Goal: Task Accomplishment & Management: Manage account settings

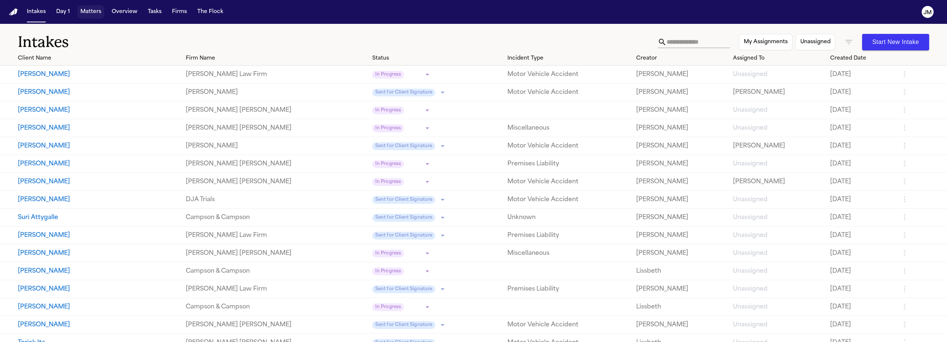
click at [87, 12] on button "Matters" at bounding box center [90, 11] width 27 height 13
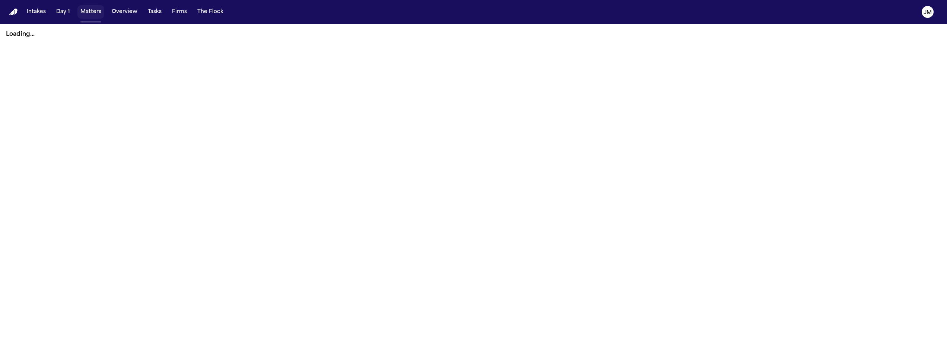
click at [93, 11] on button "Matters" at bounding box center [90, 11] width 27 height 13
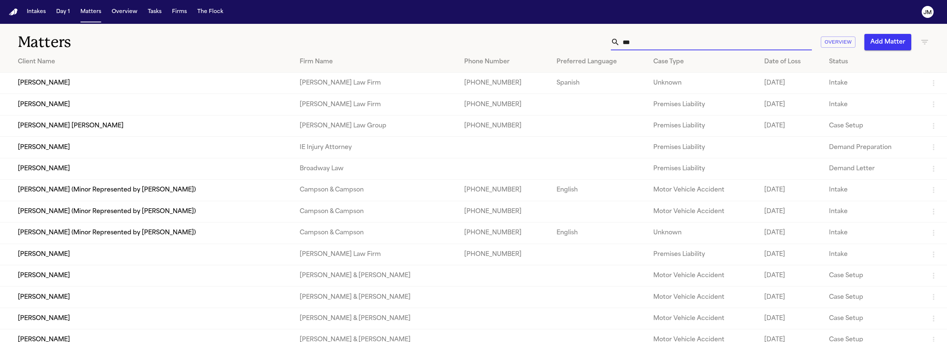
click at [636, 41] on input "***" at bounding box center [716, 42] width 192 height 16
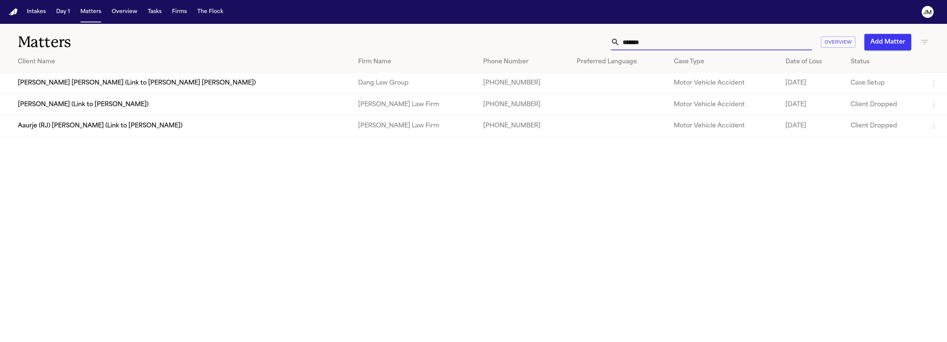
type input "******"
click at [292, 121] on td "Aaurje (RJ) [PERSON_NAME] (Link to [PERSON_NAME])" at bounding box center [176, 125] width 352 height 21
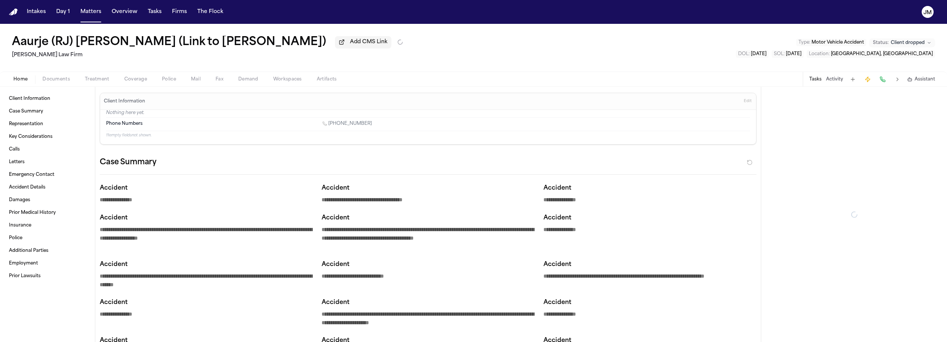
type textarea "*"
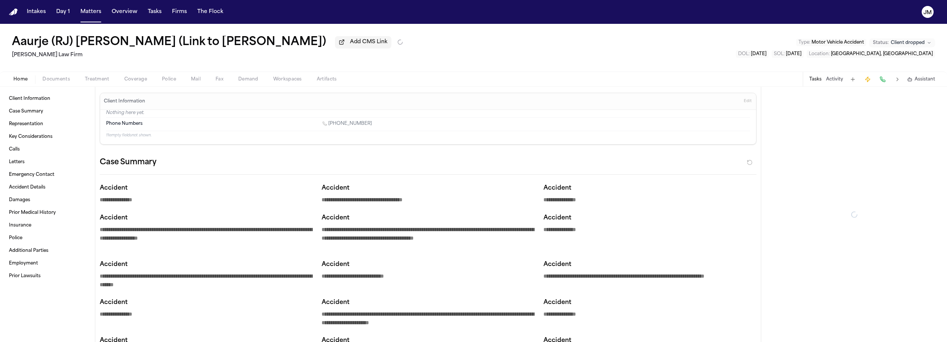
type textarea "*"
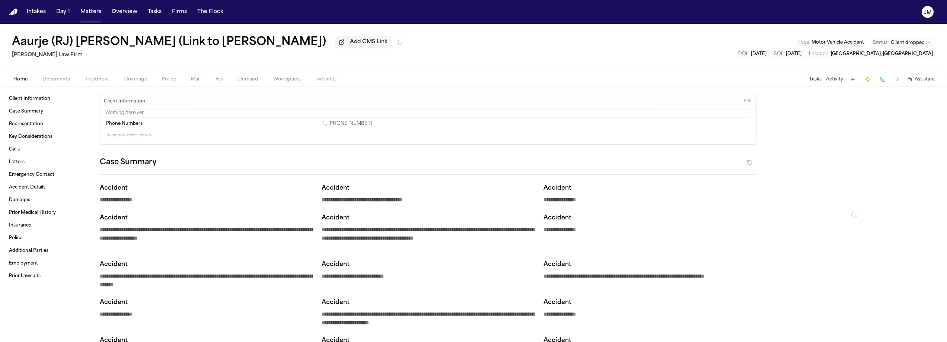
type textarea "*"
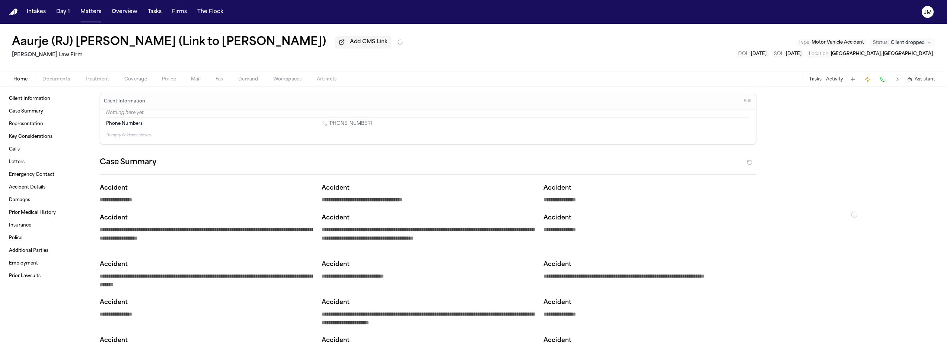
type textarea "*"
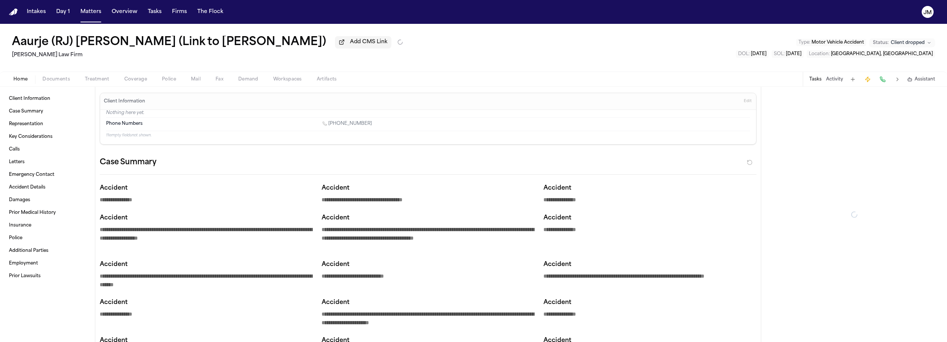
type textarea "*"
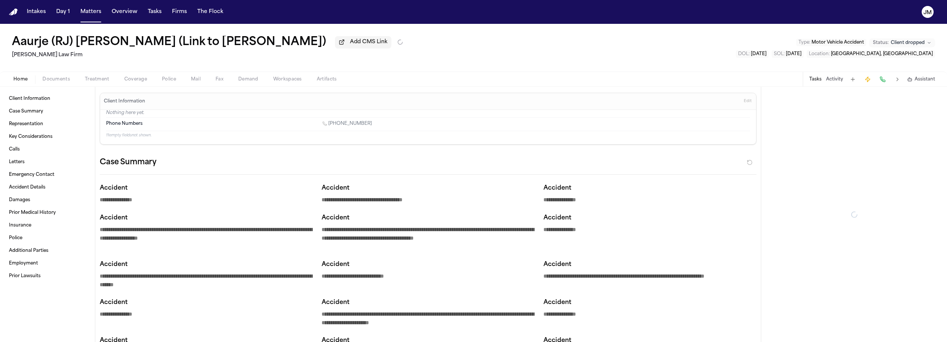
type textarea "*"
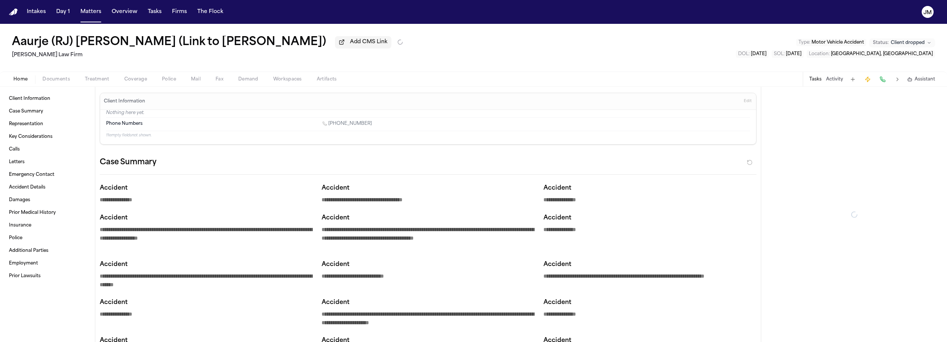
type textarea "*"
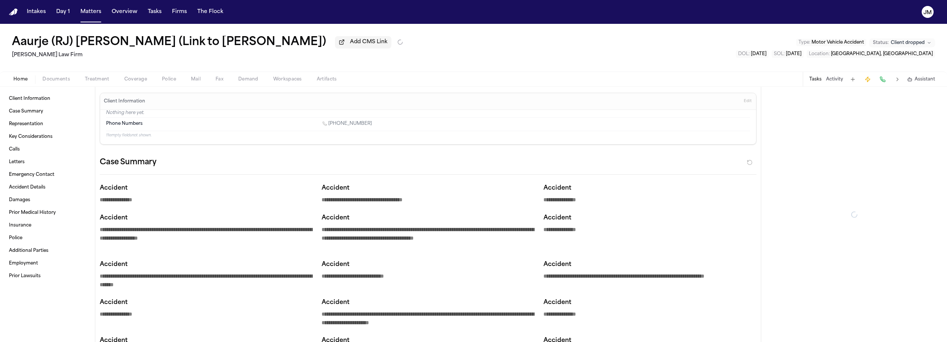
type textarea "*"
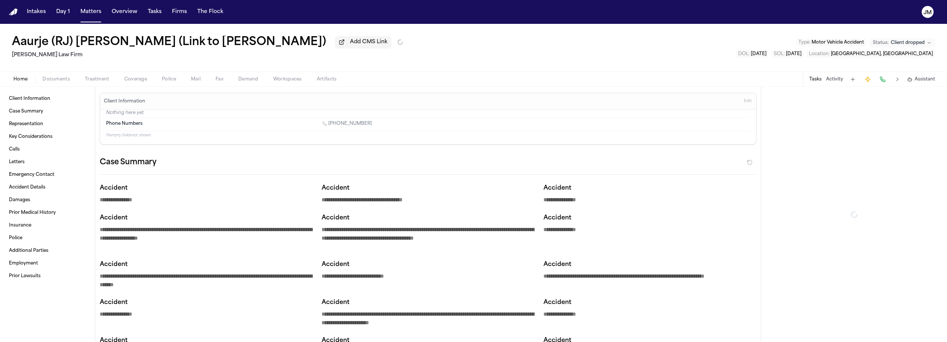
type textarea "*"
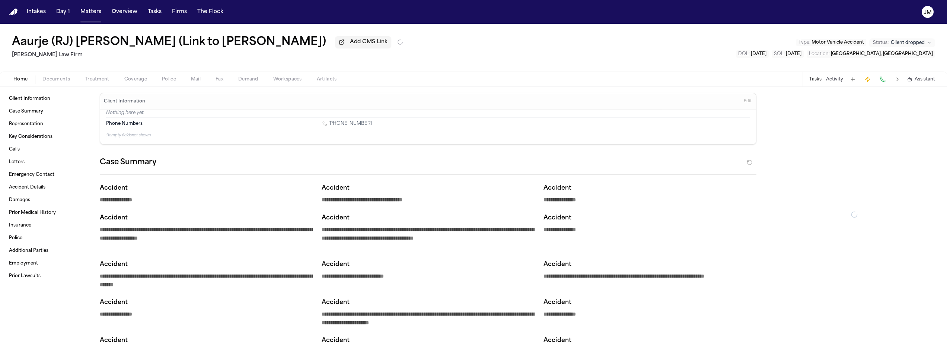
type textarea "*"
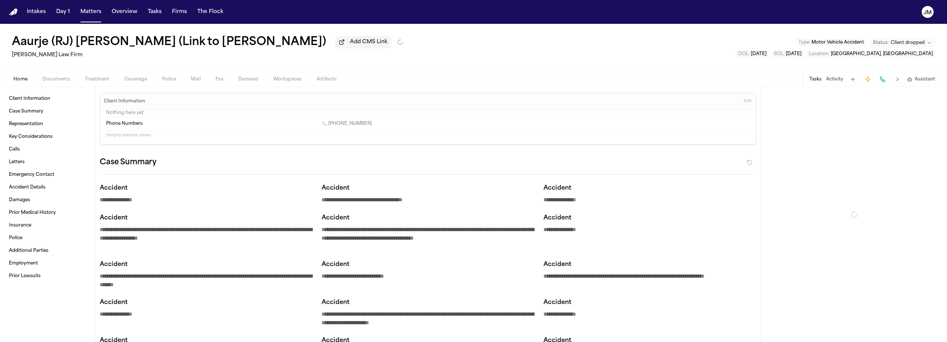
type textarea "*"
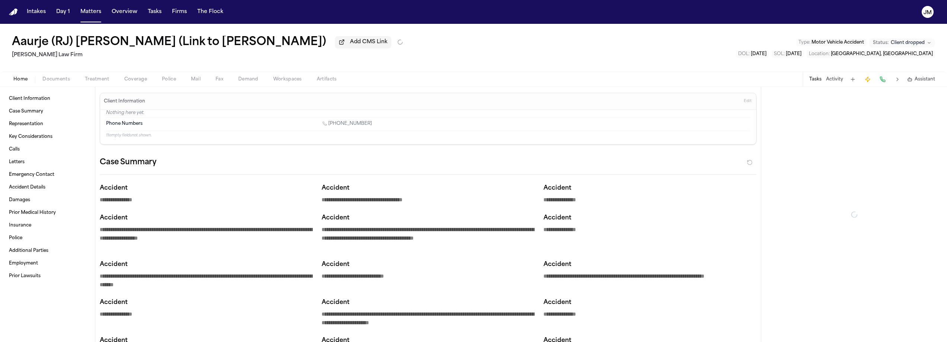
type textarea "*"
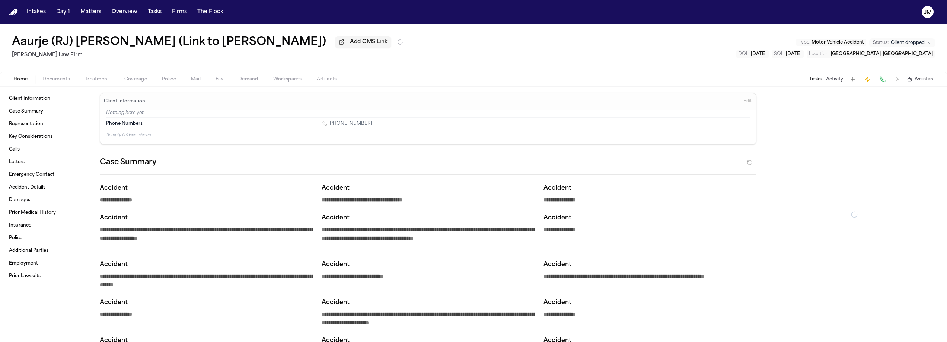
type textarea "*"
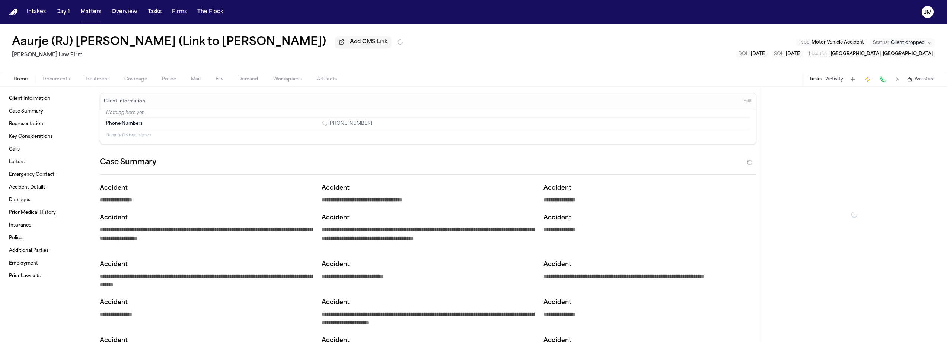
type textarea "*"
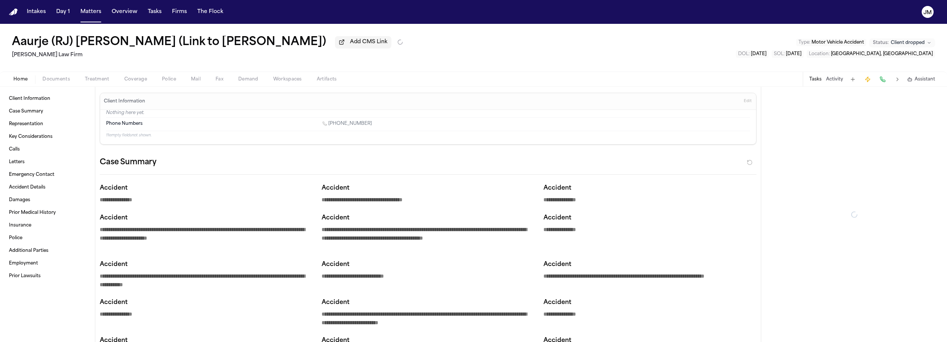
type textarea "*"
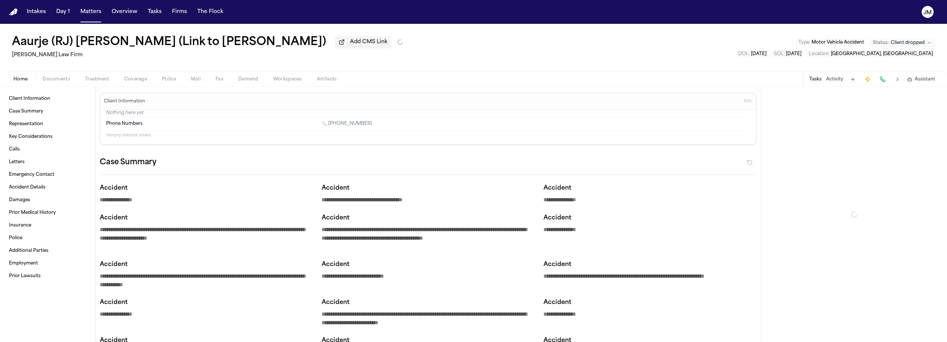
type textarea "*"
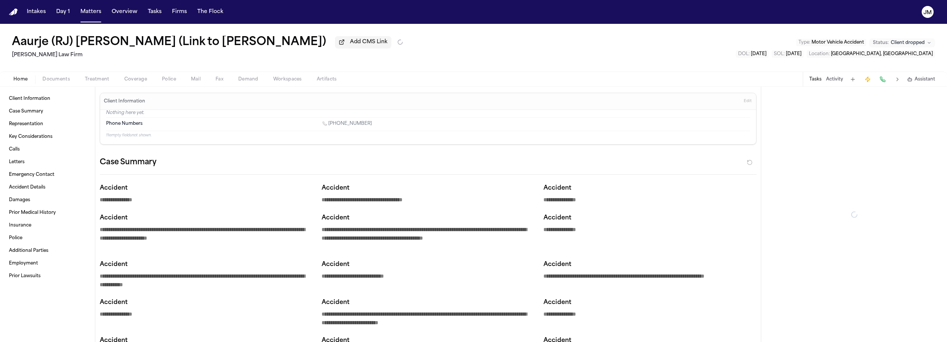
type textarea "*"
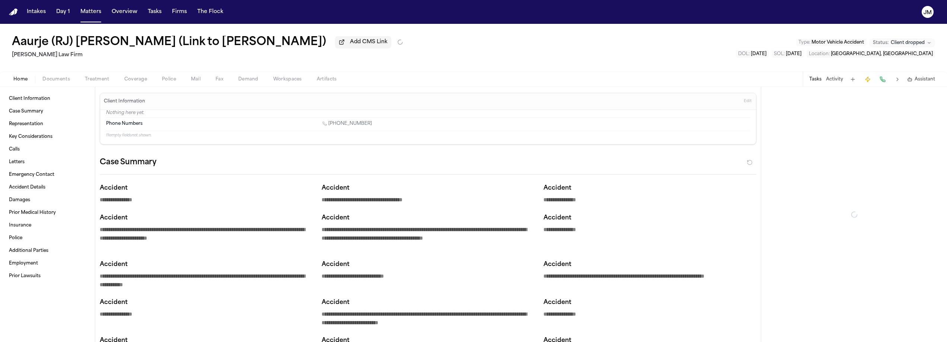
type textarea "*"
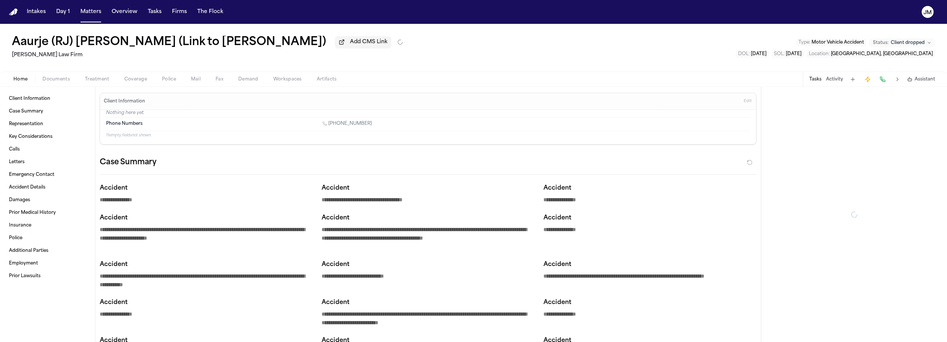
type textarea "*"
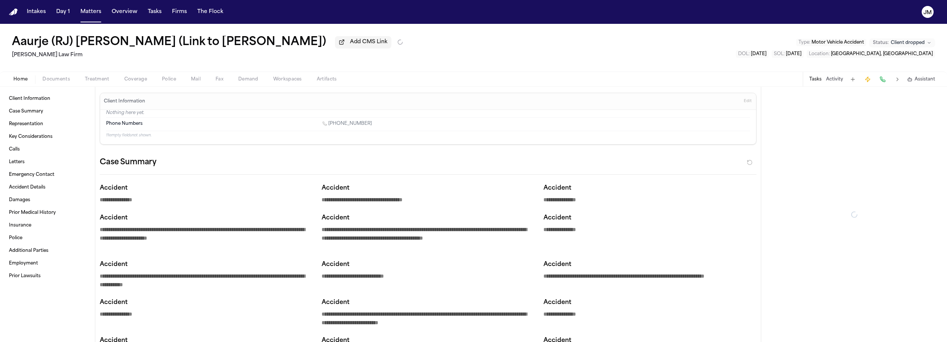
type textarea "*"
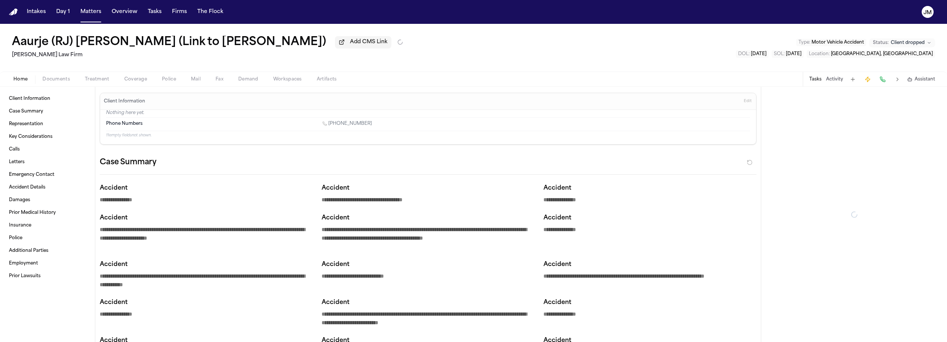
type textarea "*"
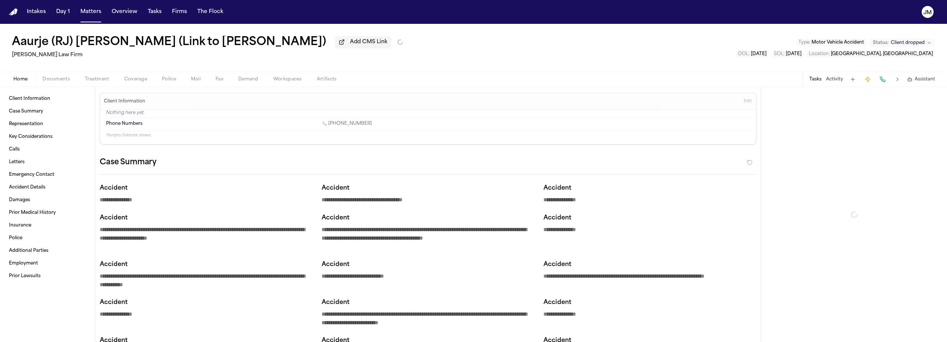
type textarea "*"
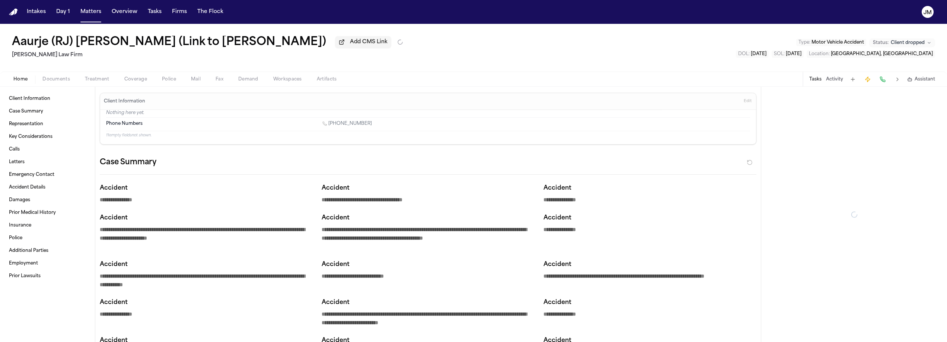
type textarea "*"
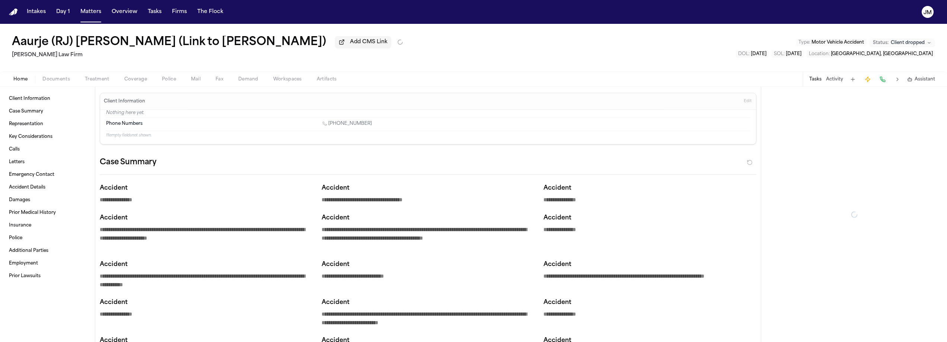
type textarea "*"
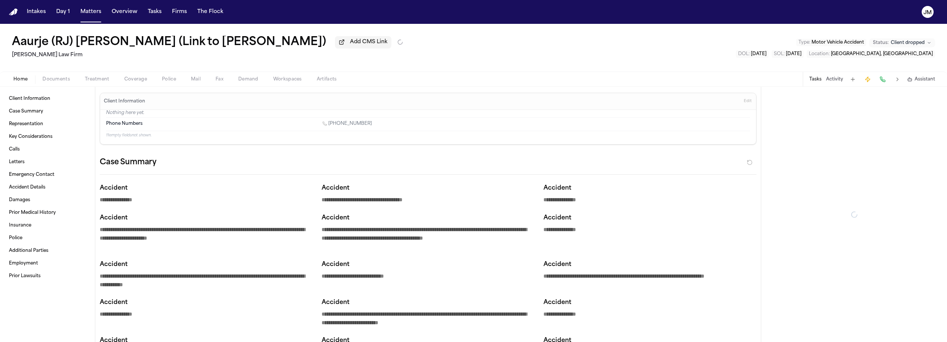
type textarea "*"
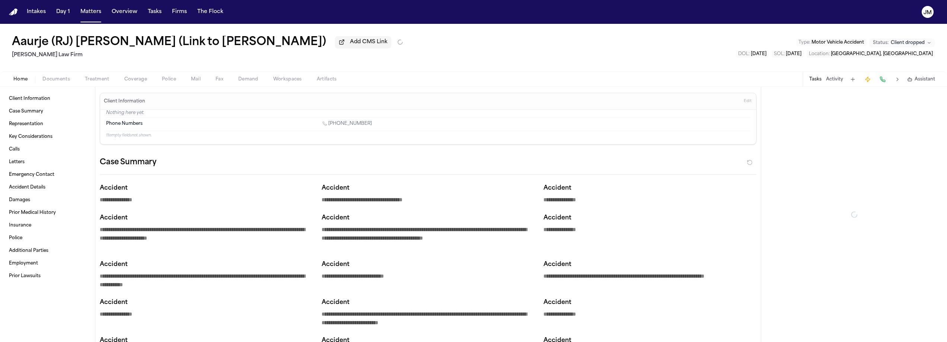
type textarea "*"
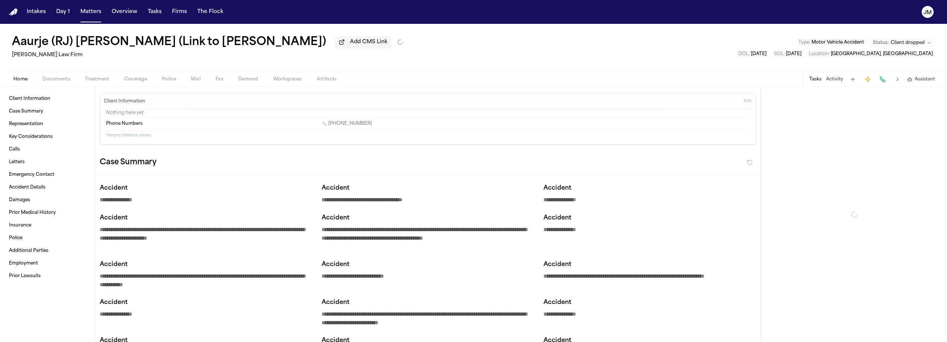
type textarea "*"
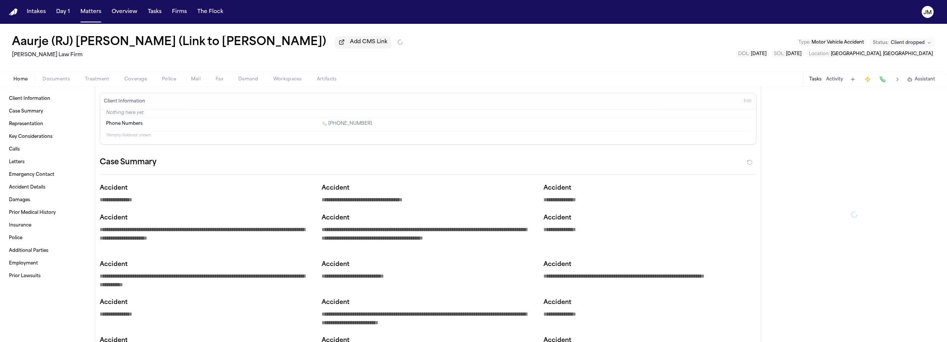
type textarea "*"
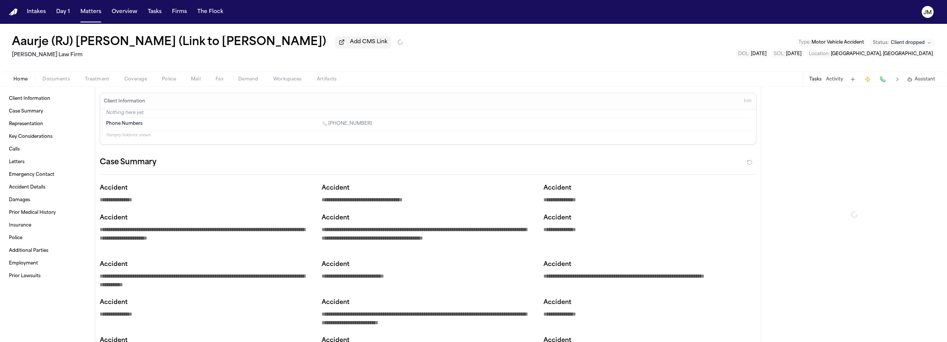
type textarea "*"
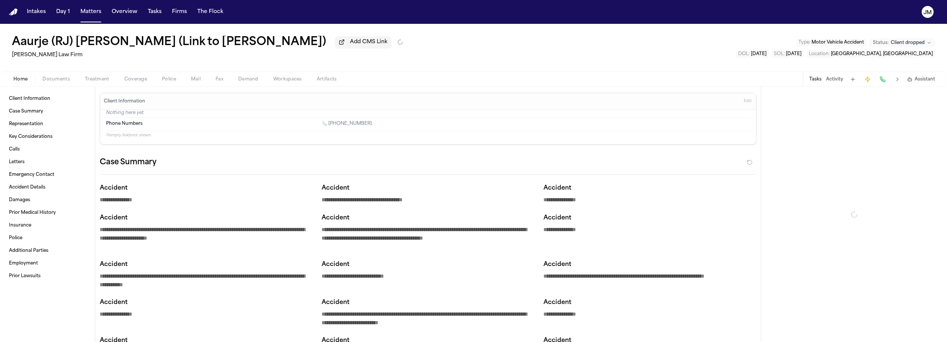
type textarea "*"
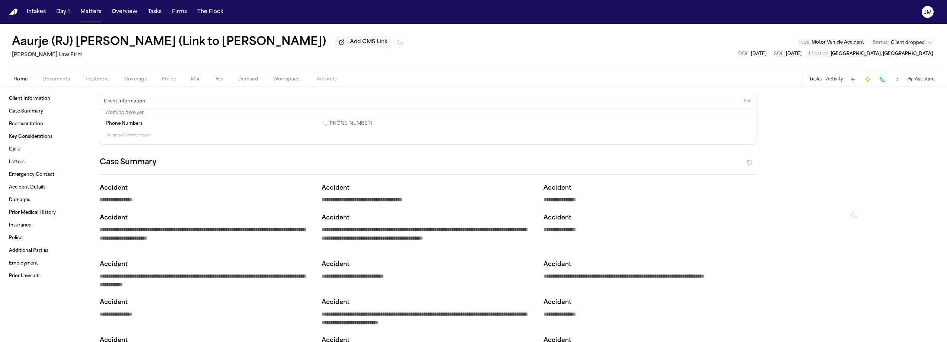
type textarea "*"
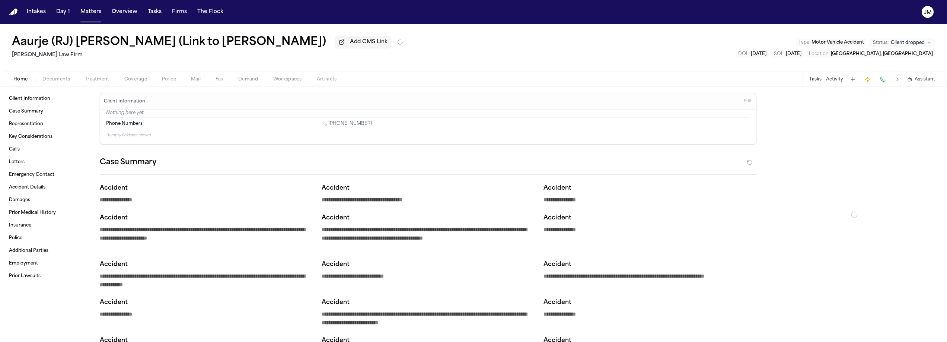
type textarea "*"
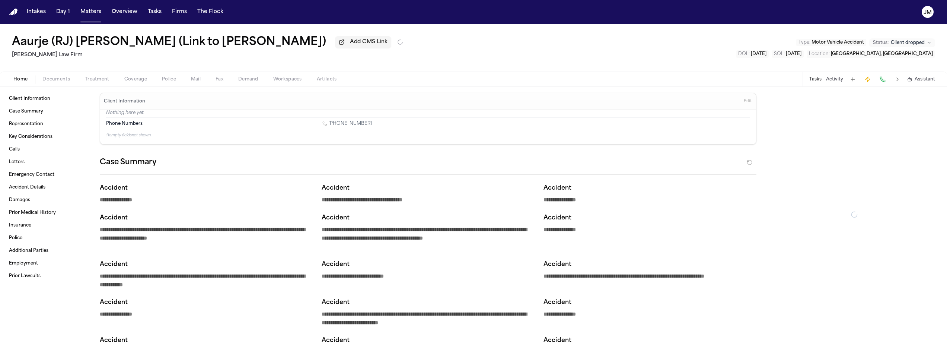
type textarea "*"
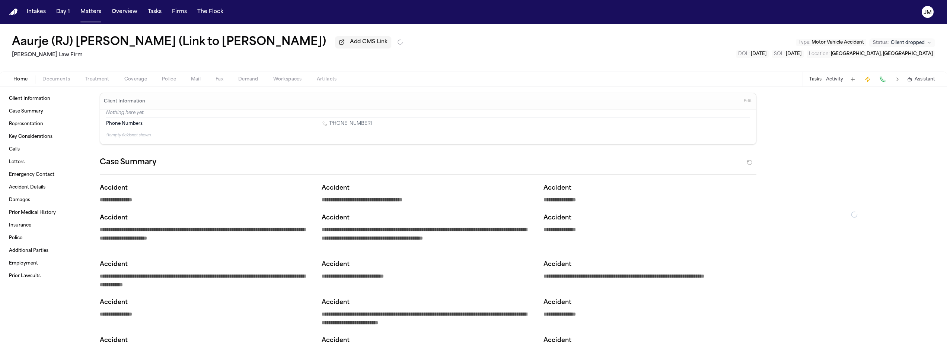
type textarea "*"
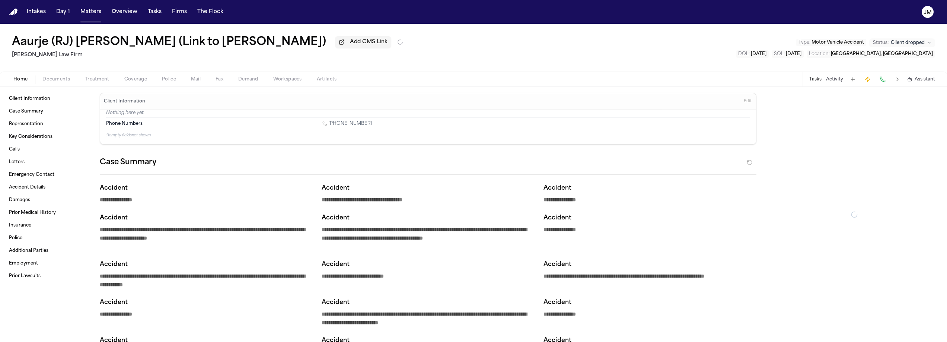
type textarea "*"
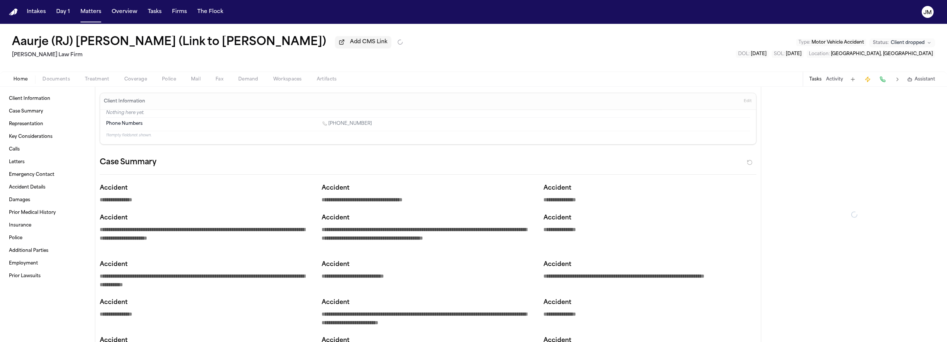
type textarea "*"
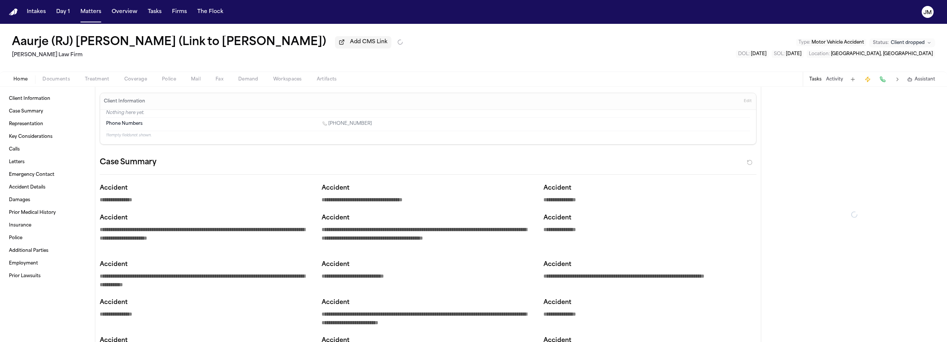
type textarea "*"
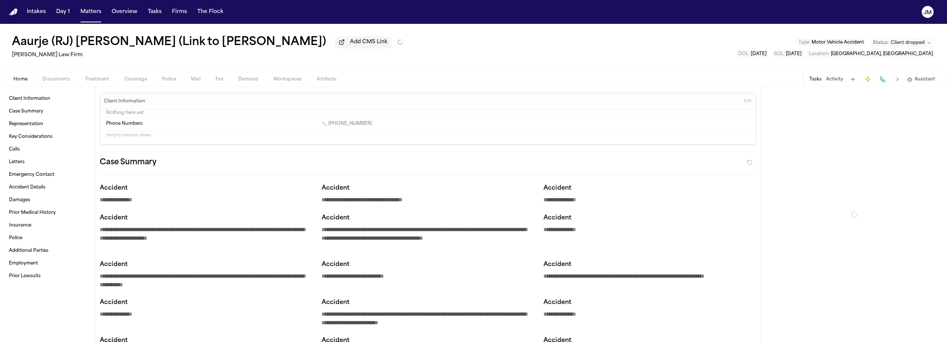
type textarea "*"
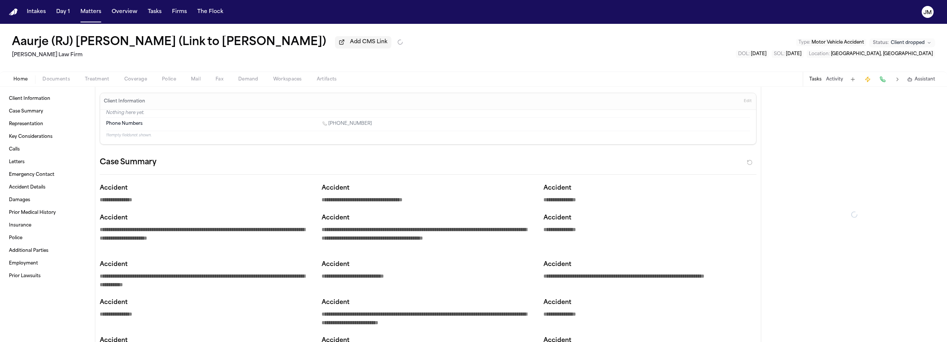
type textarea "*"
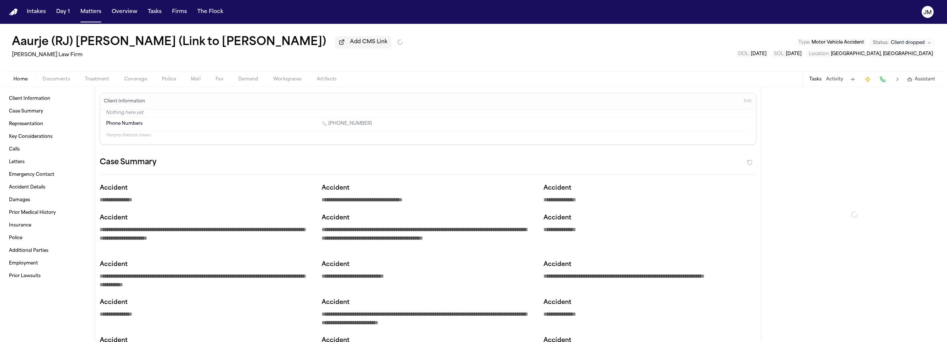
type textarea "*"
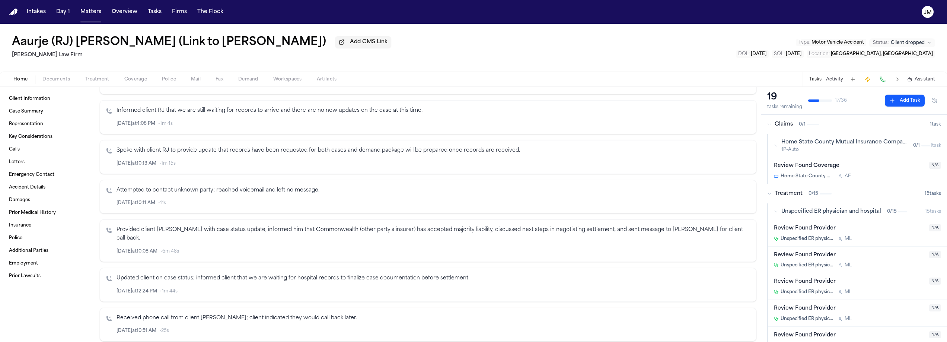
scroll to position [2125, 0]
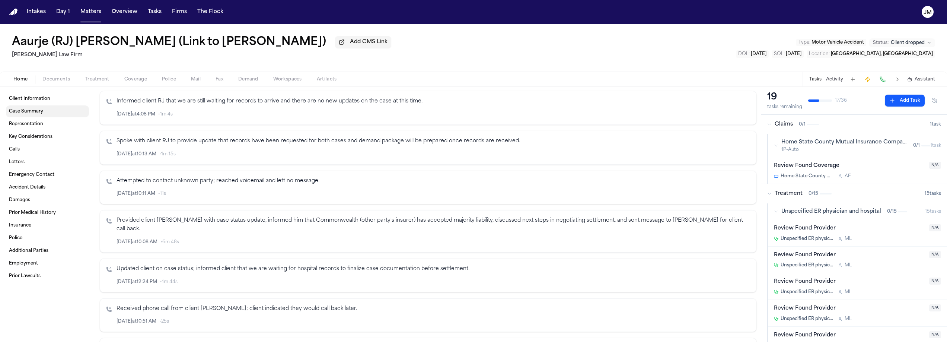
click at [21, 113] on span "Case Summary" at bounding box center [26, 111] width 34 height 6
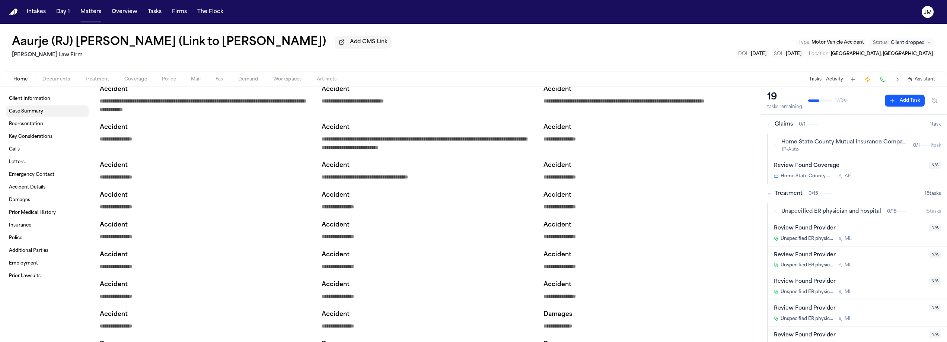
scroll to position [60, 0]
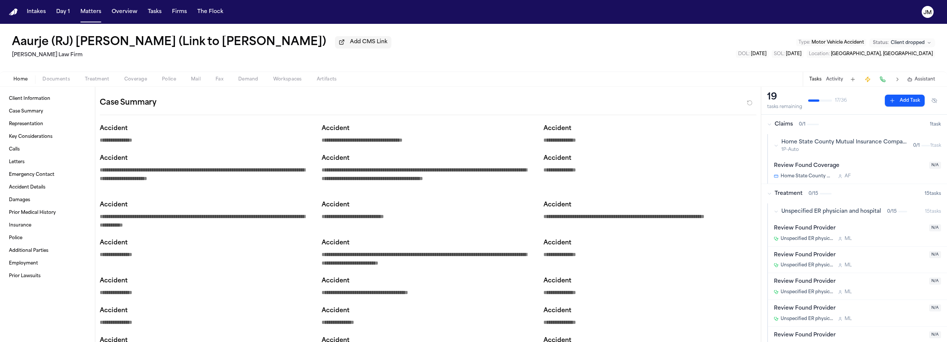
click at [51, 82] on span "Documents" at bounding box center [56, 79] width 28 height 6
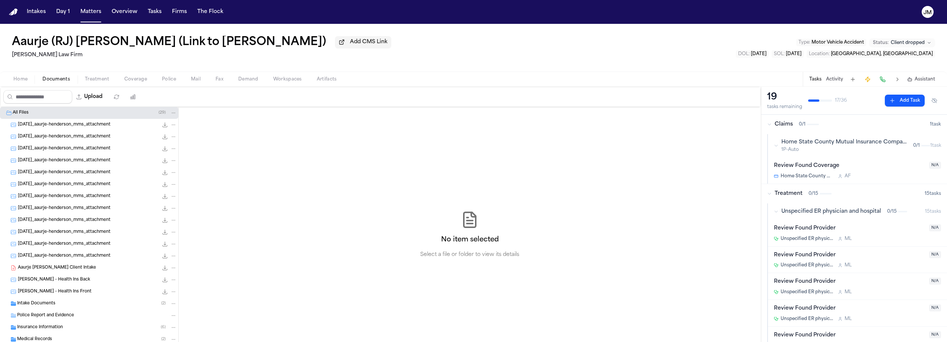
scroll to position [49, 0]
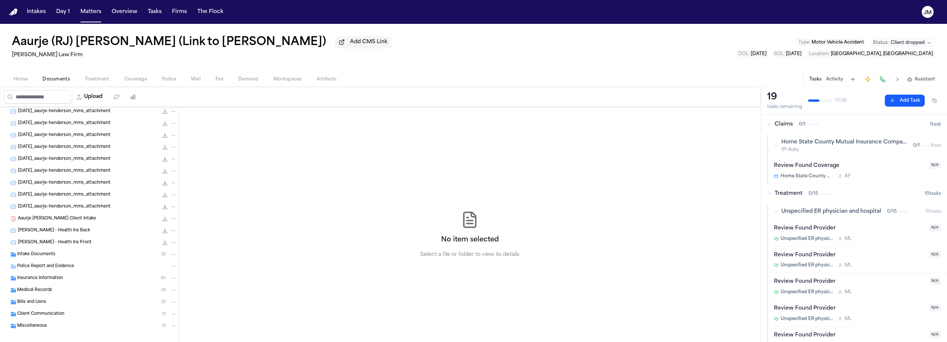
click at [18, 277] on span "Insurance Information" at bounding box center [40, 278] width 46 height 6
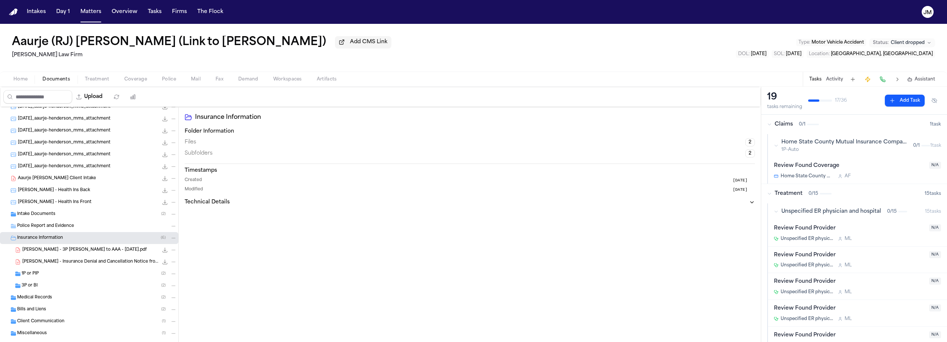
scroll to position [90, 0]
click at [55, 264] on span "[PERSON_NAME] - Insurance Denial and Cancellation Notice from National General …" at bounding box center [90, 261] width 136 height 6
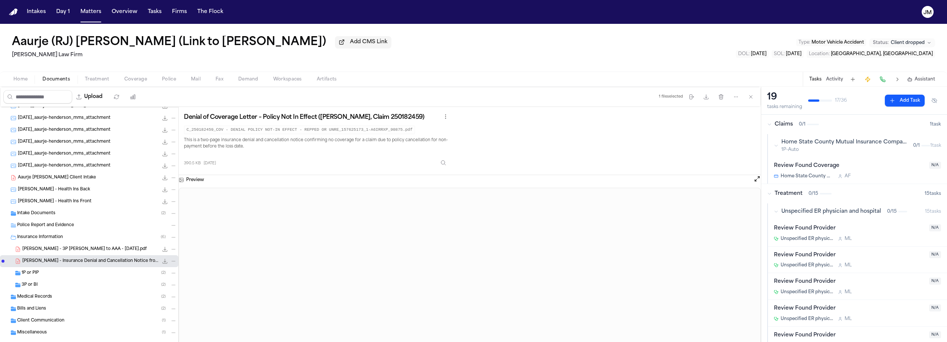
click at [93, 251] on span "[PERSON_NAME] - 3P [PERSON_NAME] to AAA - [DATE].pdf" at bounding box center [84, 249] width 124 height 6
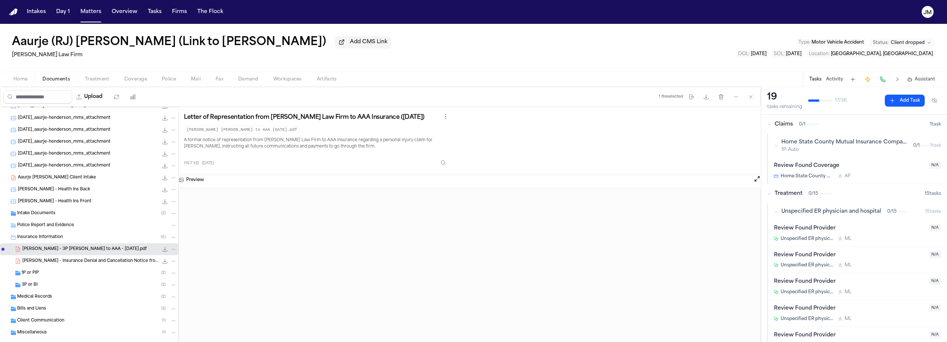
click at [39, 285] on div "3P or BI ( 2 )" at bounding box center [99, 285] width 155 height 7
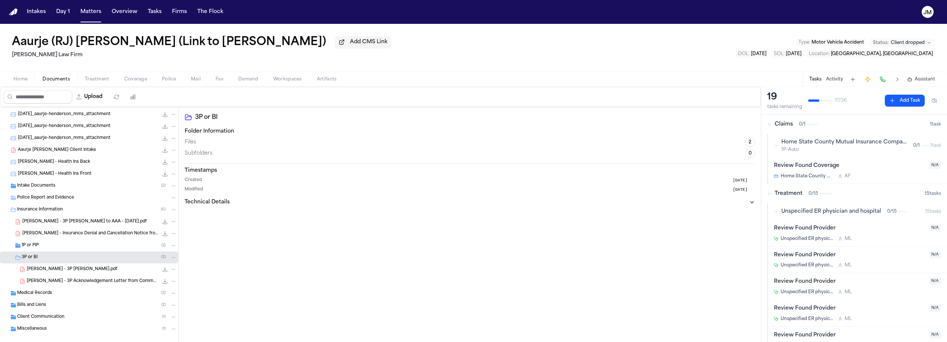
scroll to position [129, 0]
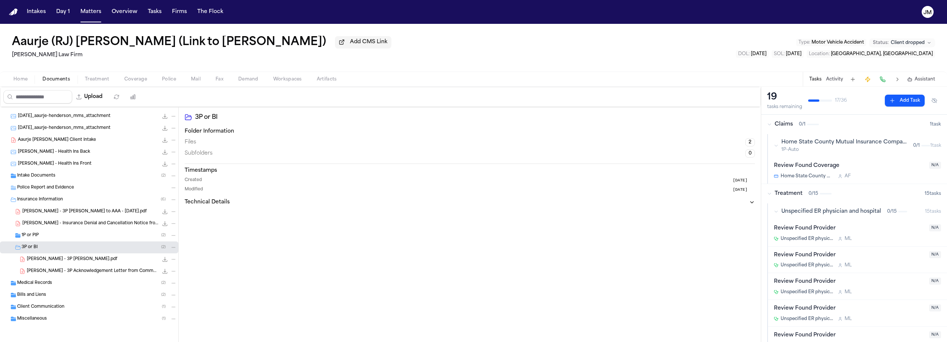
click at [39, 285] on span "Medical Records" at bounding box center [34, 283] width 35 height 6
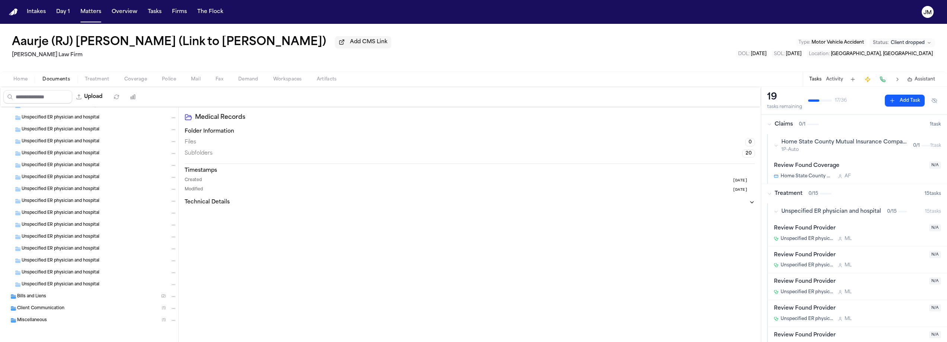
scroll to position [368, 0]
click at [32, 295] on span "Bills and Liens" at bounding box center [31, 295] width 29 height 6
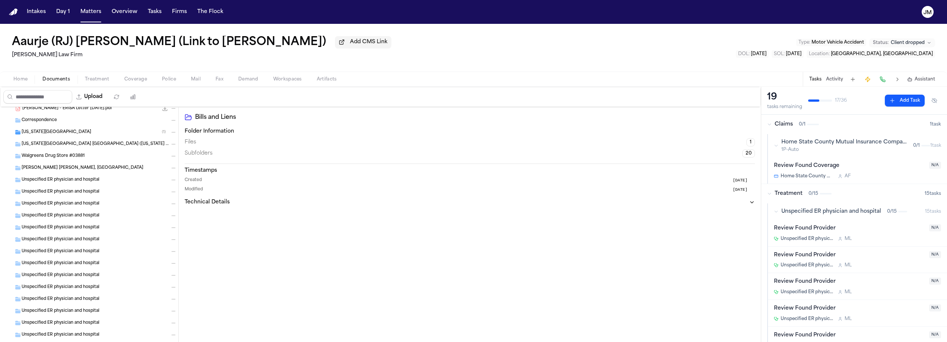
scroll to position [618, 0]
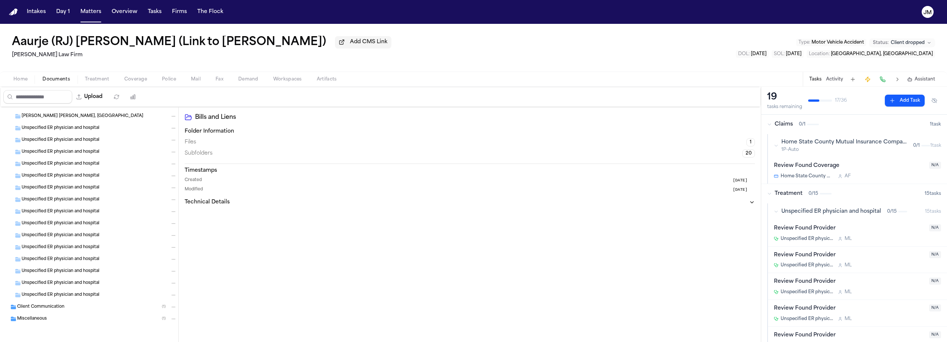
click at [41, 304] on span "Client Communication" at bounding box center [40, 307] width 47 height 6
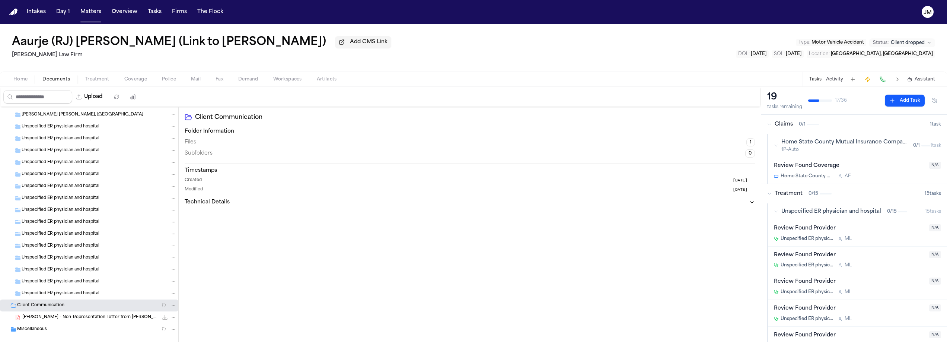
scroll to position [630, 0]
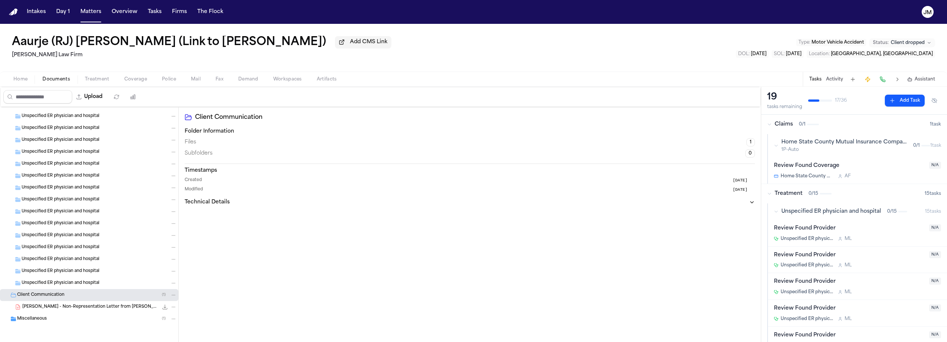
click at [52, 309] on span "[PERSON_NAME] - Non-Representation Letter from [PERSON_NAME] Law - [DATE]" at bounding box center [90, 307] width 136 height 6
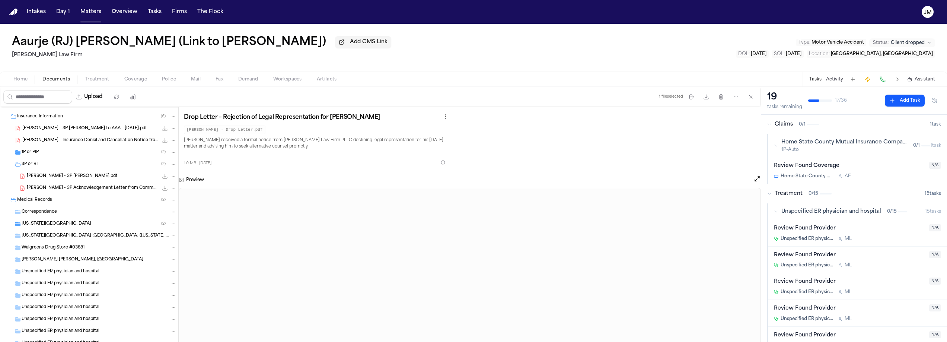
scroll to position [208, 0]
click at [105, 193] on span "[PERSON_NAME] - 3P Acknowledgement Letter from Commonwealth General - [DATE].pdf" at bounding box center [92, 191] width 131 height 6
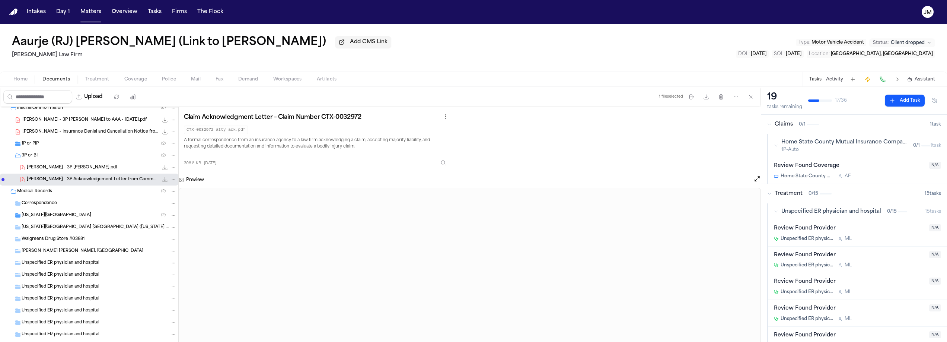
scroll to position [198, 0]
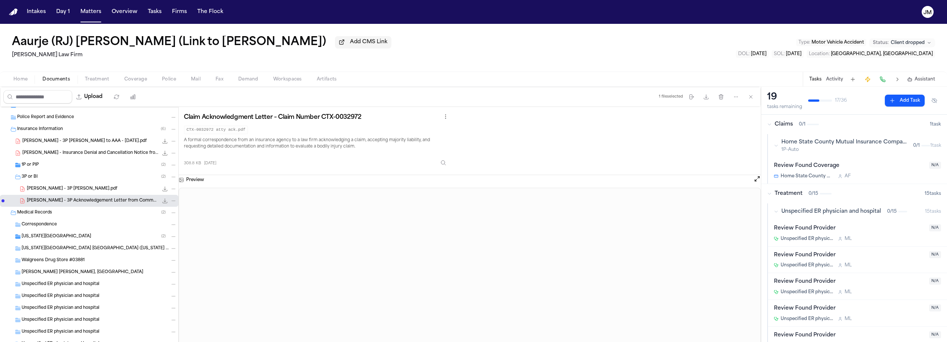
click at [74, 192] on span "[PERSON_NAME] - 3P [PERSON_NAME].pdf" at bounding box center [72, 189] width 91 height 6
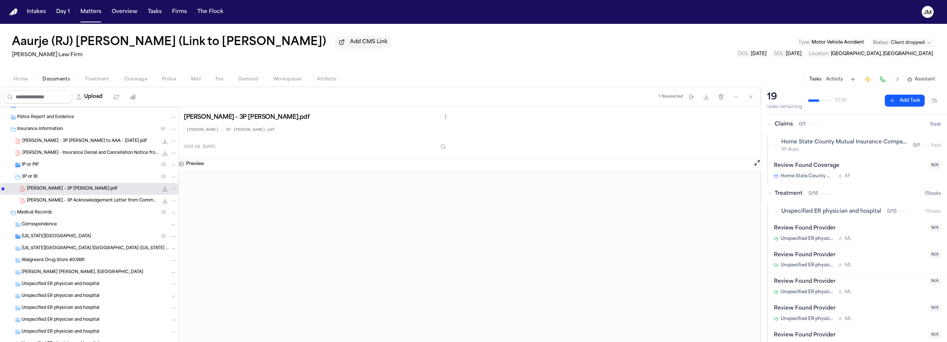
click at [98, 155] on span "[PERSON_NAME] - Insurance Denial and Cancellation Notice from National General …" at bounding box center [90, 153] width 136 height 6
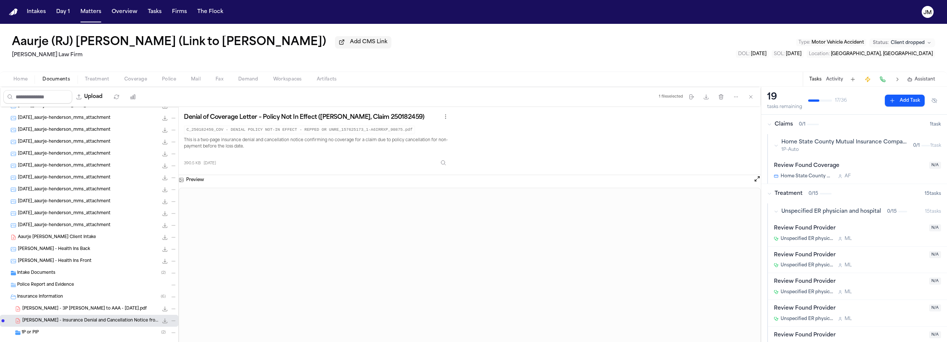
scroll to position [37, 0]
click at [48, 267] on span "Intake Documents" at bounding box center [36, 266] width 38 height 6
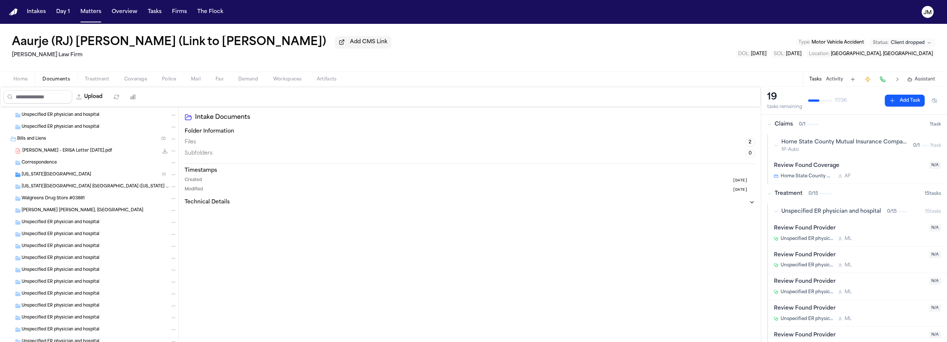
scroll to position [654, 0]
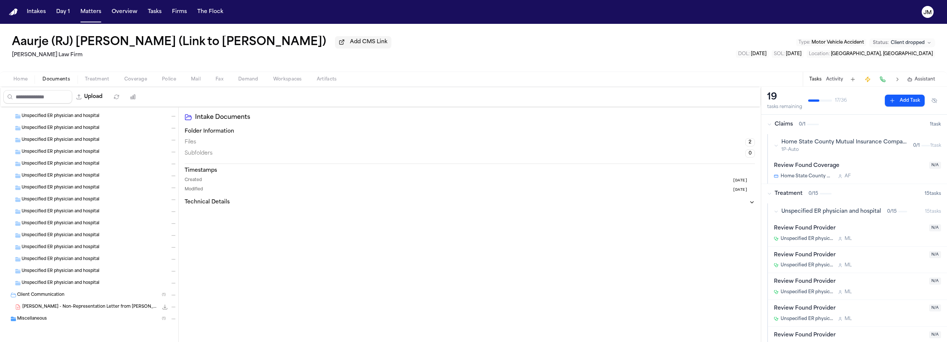
click at [54, 308] on span "[PERSON_NAME] - Non-Representation Letter from [PERSON_NAME] Law - [DATE]" at bounding box center [90, 307] width 136 height 6
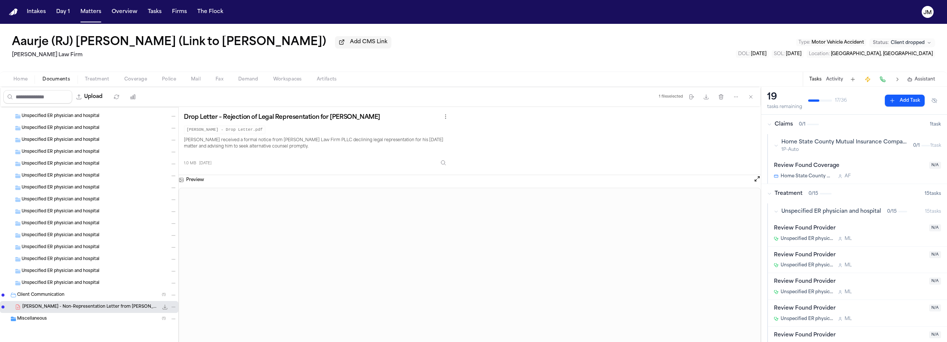
click at [12, 79] on button "Home" at bounding box center [20, 79] width 29 height 9
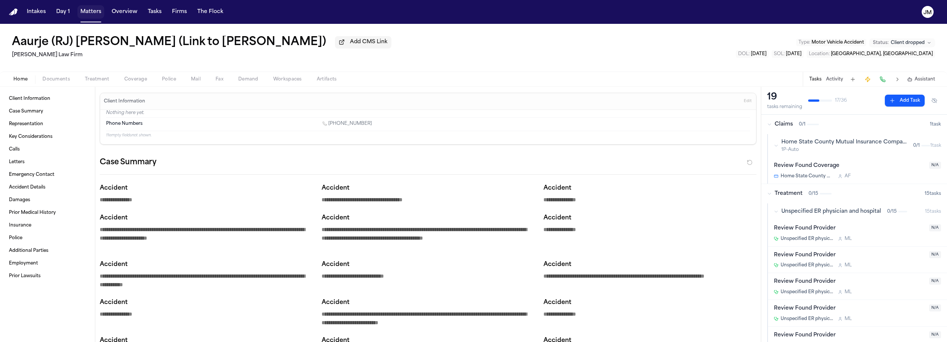
click at [86, 11] on button "Matters" at bounding box center [90, 11] width 27 height 13
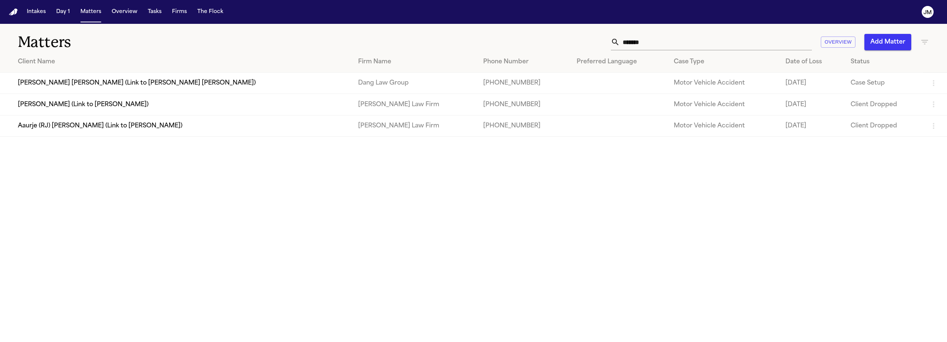
click at [647, 44] on input "******" at bounding box center [716, 42] width 192 height 16
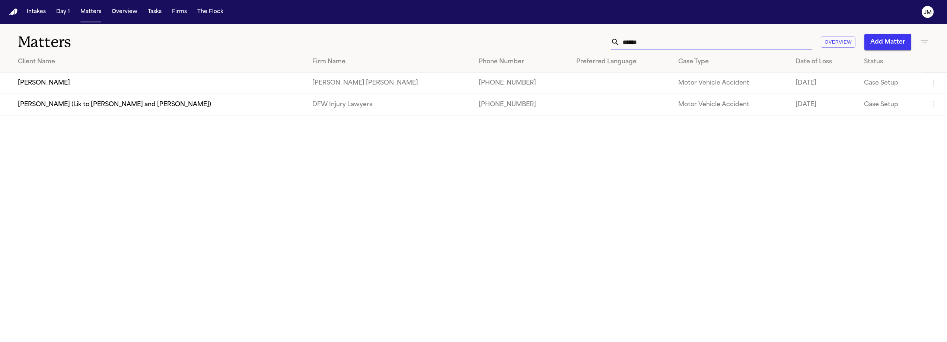
type input "******"
click at [162, 67] on th "Client Name" at bounding box center [153, 61] width 307 height 21
click at [153, 82] on td "Emmanuel Gil" at bounding box center [153, 83] width 307 height 21
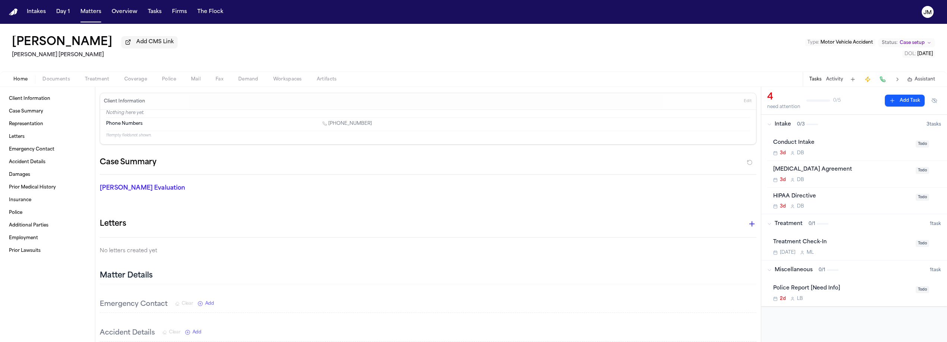
click at [59, 81] on span "Documents" at bounding box center [56, 79] width 28 height 6
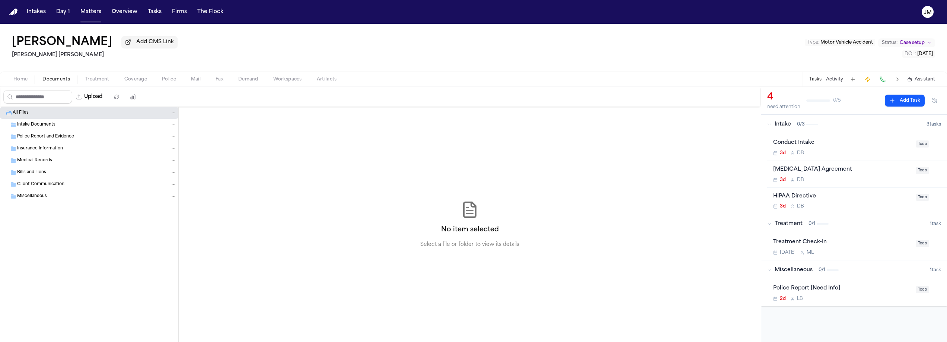
click at [50, 127] on span "Intake Documents" at bounding box center [36, 125] width 38 height 6
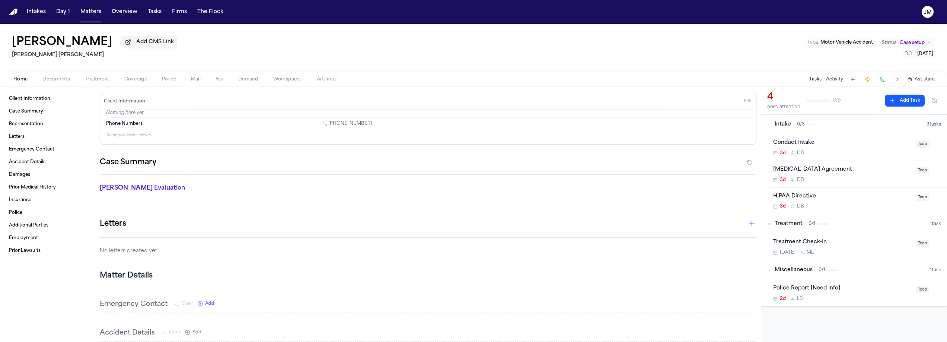
click at [25, 79] on span "Home" at bounding box center [20, 79] width 14 height 6
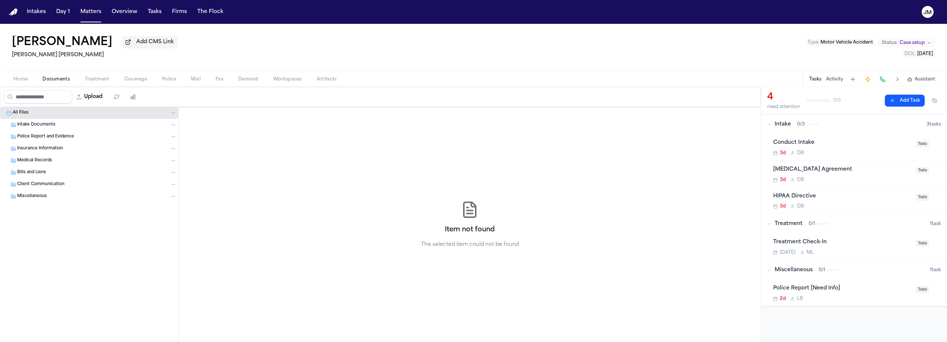
click at [52, 79] on span "Documents" at bounding box center [56, 79] width 28 height 6
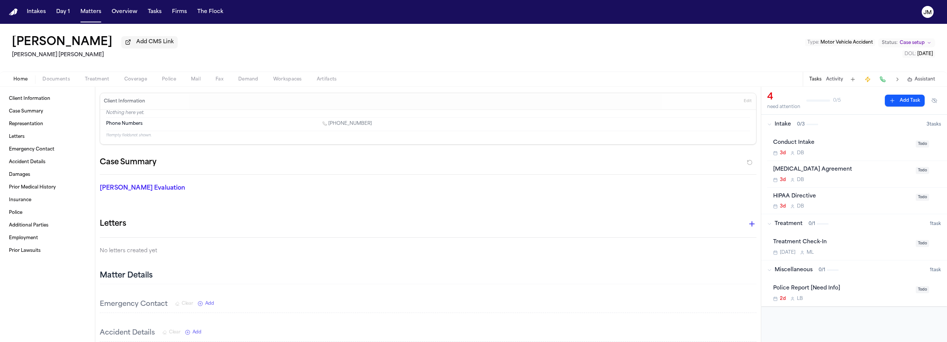
click at [20, 78] on span "Home" at bounding box center [20, 79] width 14 height 6
click at [55, 86] on div "Home Documents Treatment Coverage Police Mail Fax Demand Workspaces Artifacts T…" at bounding box center [473, 79] width 947 height 15
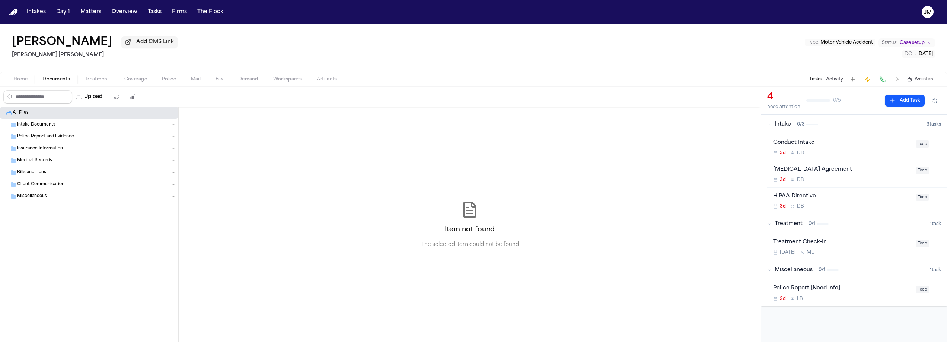
click at [55, 80] on span "Documents" at bounding box center [56, 79] width 28 height 6
